Goal: Task Accomplishment & Management: Complete application form

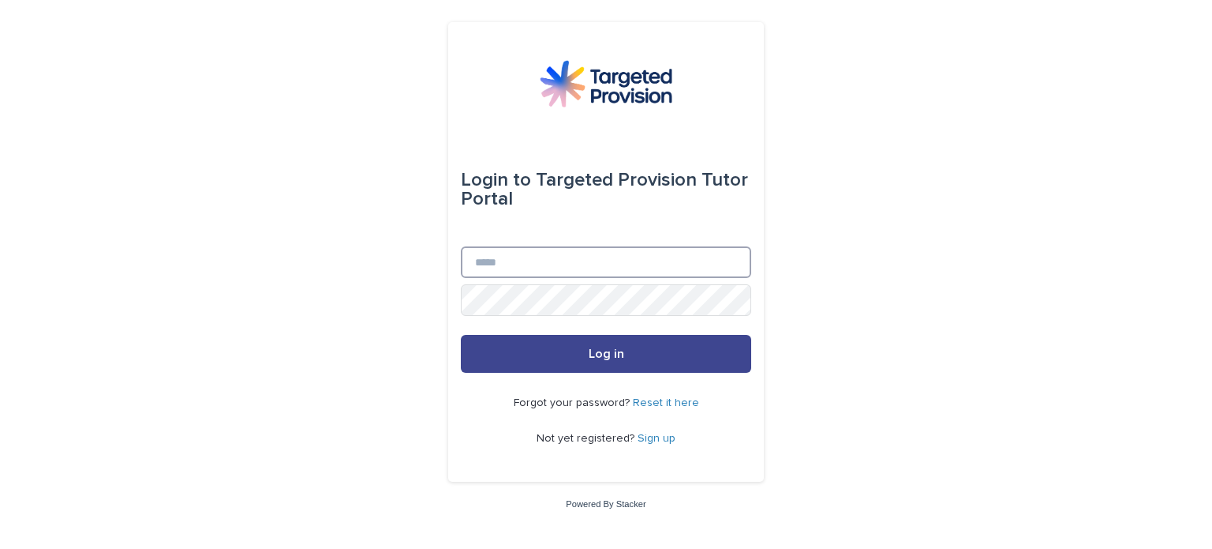
type input "**********"
click at [597, 350] on span "Log in" at bounding box center [607, 353] width 36 height 13
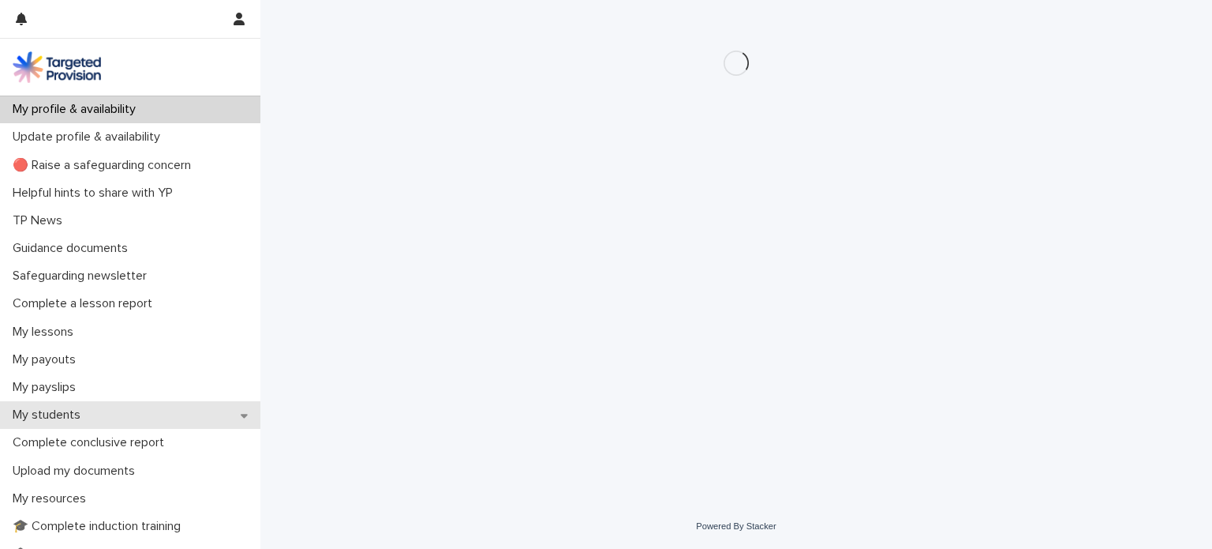
click at [63, 410] on p "My students" at bounding box center [49, 414] width 87 height 15
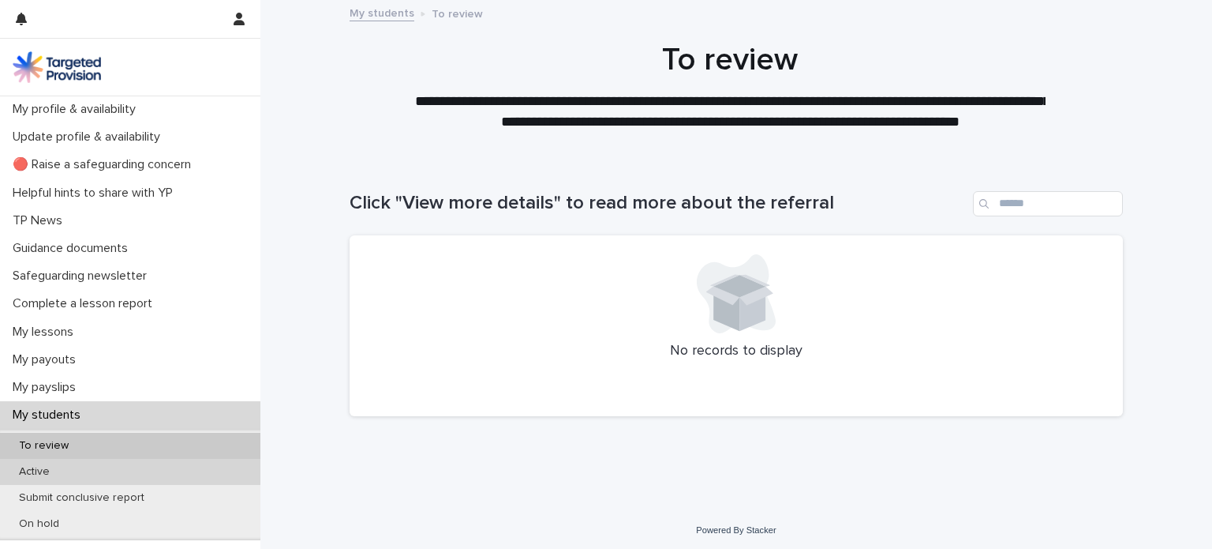
click at [62, 470] on div "Active" at bounding box center [130, 472] width 260 height 26
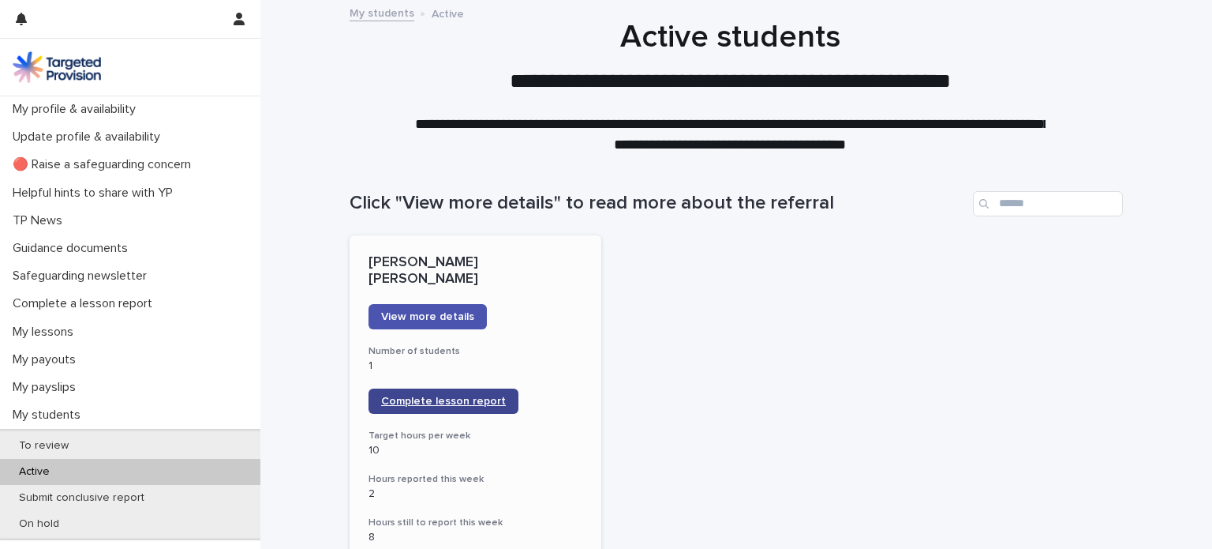
scroll to position [79, 0]
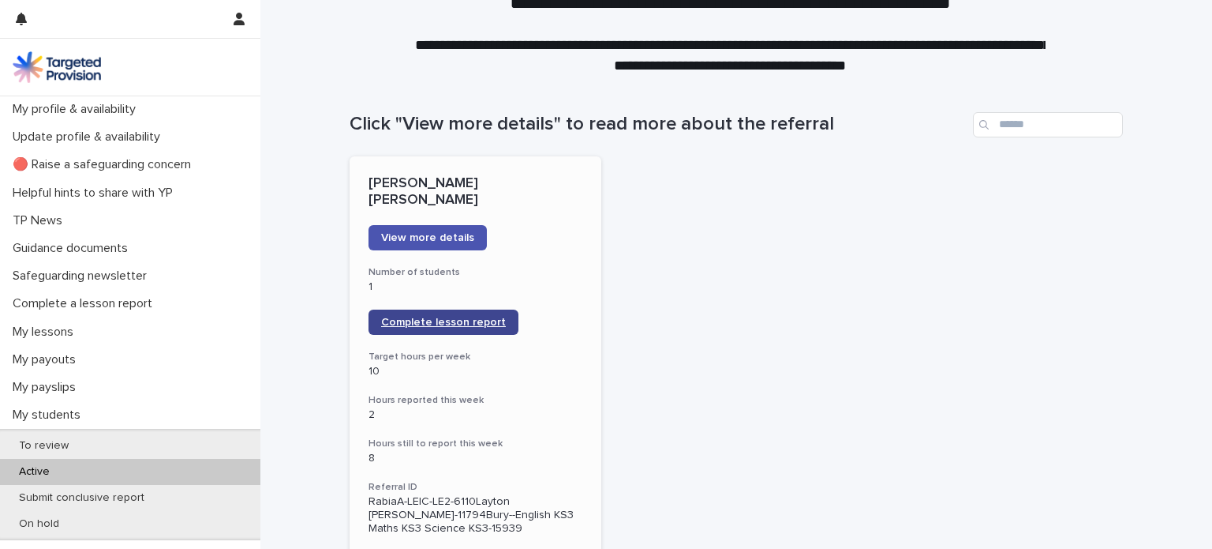
click at [430, 316] on span "Complete lesson report" at bounding box center [443, 321] width 125 height 11
